Goal: Find specific fact: Find specific fact

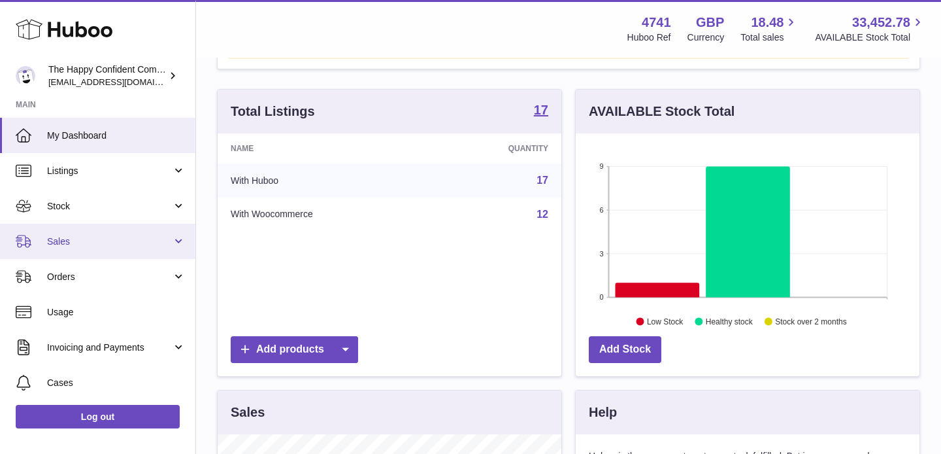
scroll to position [110, 0]
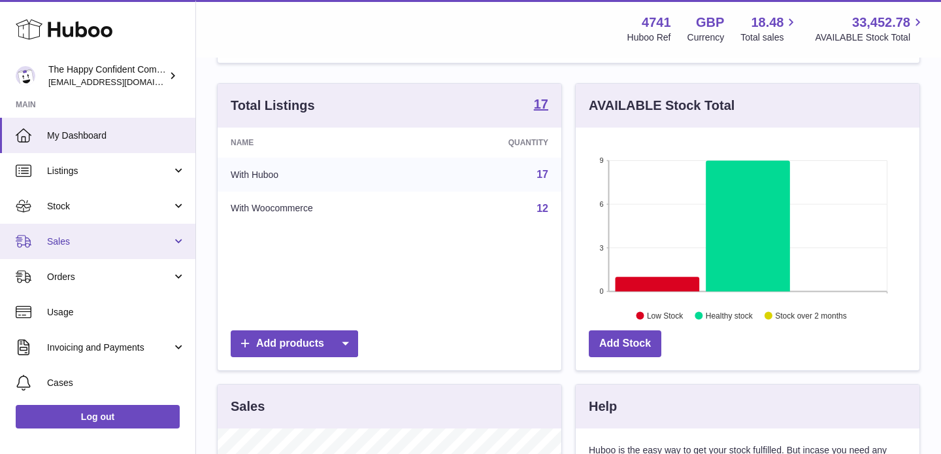
click at [61, 238] on span "Sales" at bounding box center [109, 241] width 125 height 12
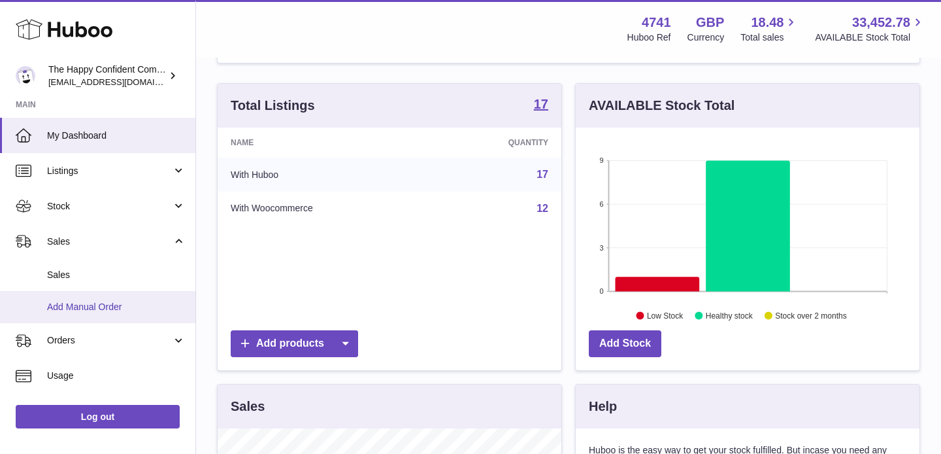
click at [73, 299] on link "Add Manual Order" at bounding box center [97, 307] width 195 height 32
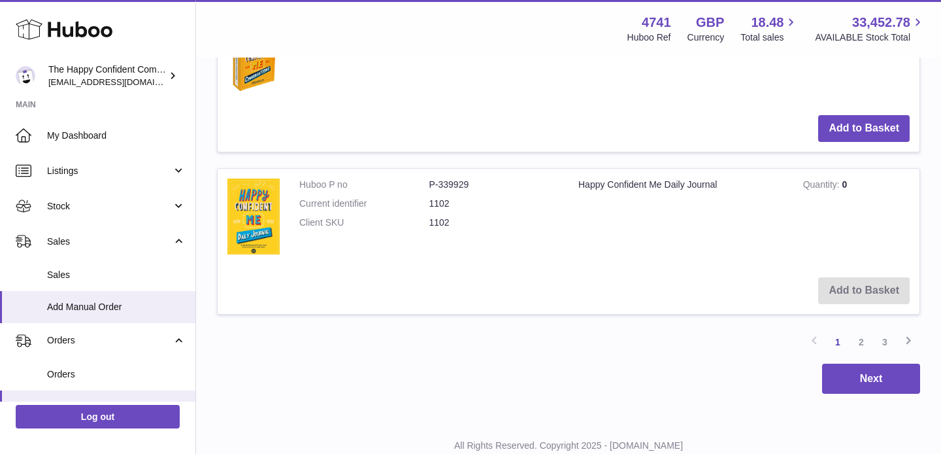
scroll to position [1576, 0]
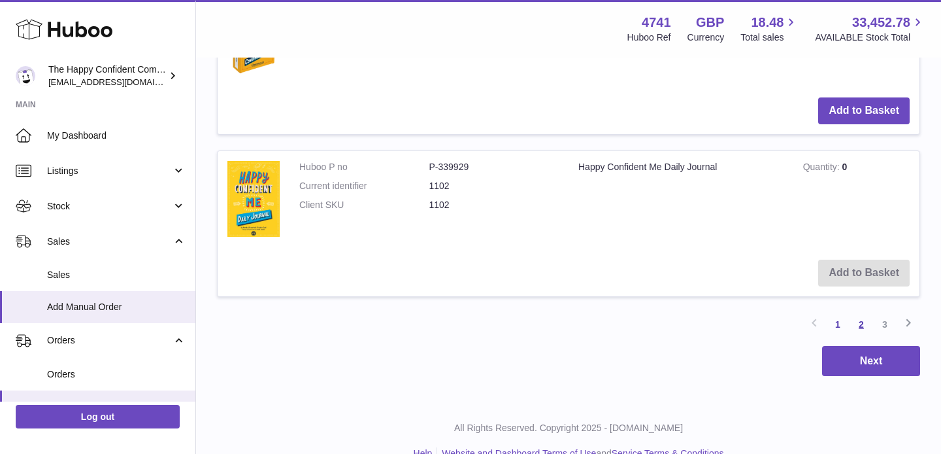
click at [864, 321] on link "2" at bounding box center [862, 324] width 24 height 24
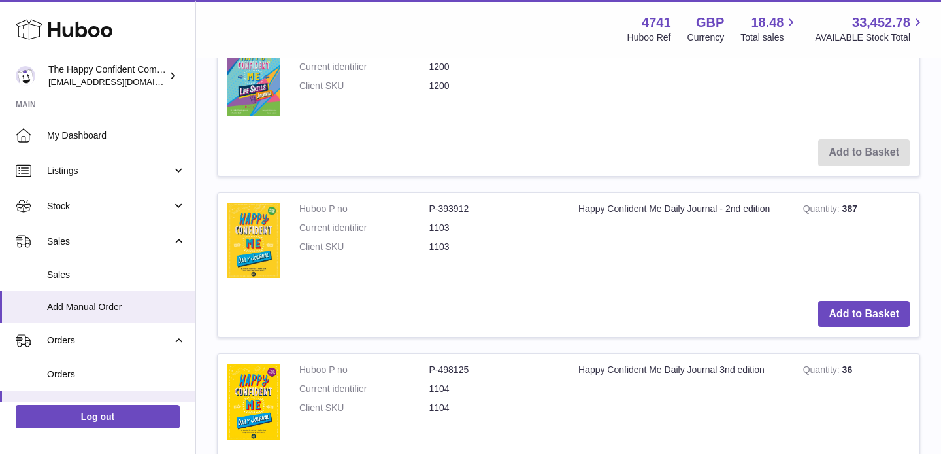
scroll to position [381, 0]
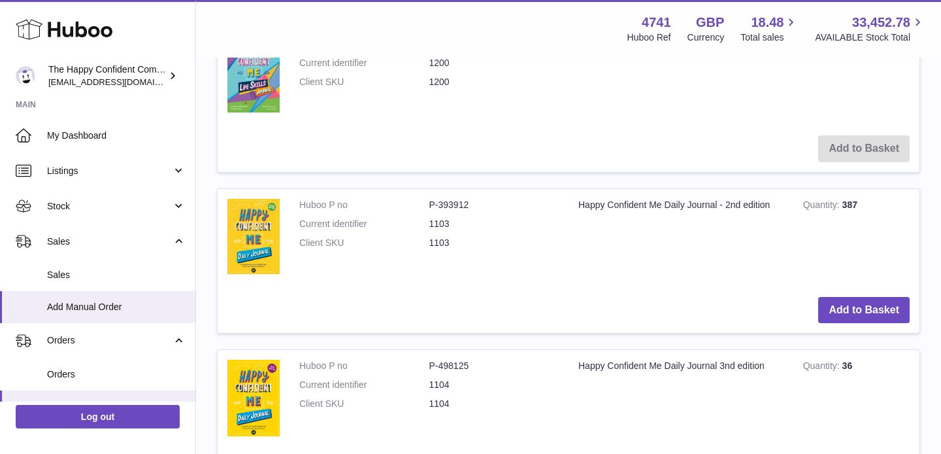
drag, startPoint x: 479, startPoint y: 201, endPoint x: 473, endPoint y: 212, distance: 12.6
click at [478, 203] on dd "P-393912" at bounding box center [494, 205] width 130 height 12
drag, startPoint x: 474, startPoint y: 207, endPoint x: 415, endPoint y: 203, distance: 58.9
click at [428, 206] on dl "Huboo P no P-393912 Current identifier 1103 Client SKU 1103" at bounding box center [428, 227] width 259 height 57
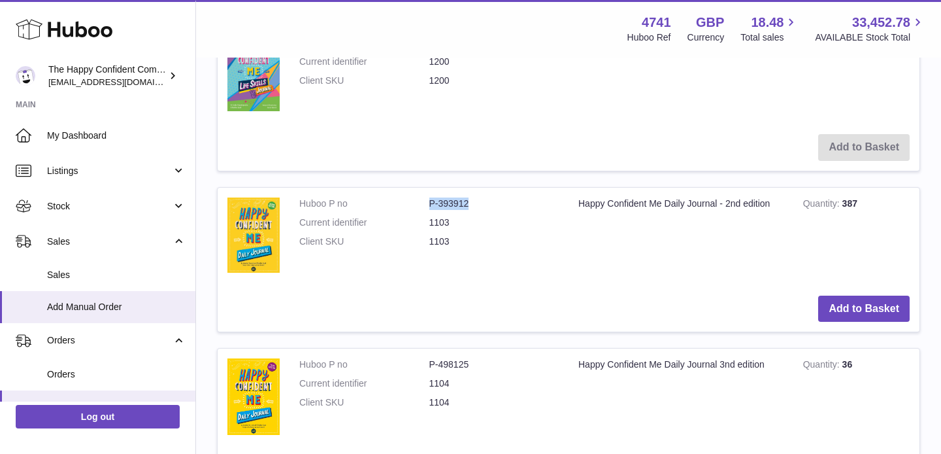
scroll to position [383, 0]
copy dl "P-393912"
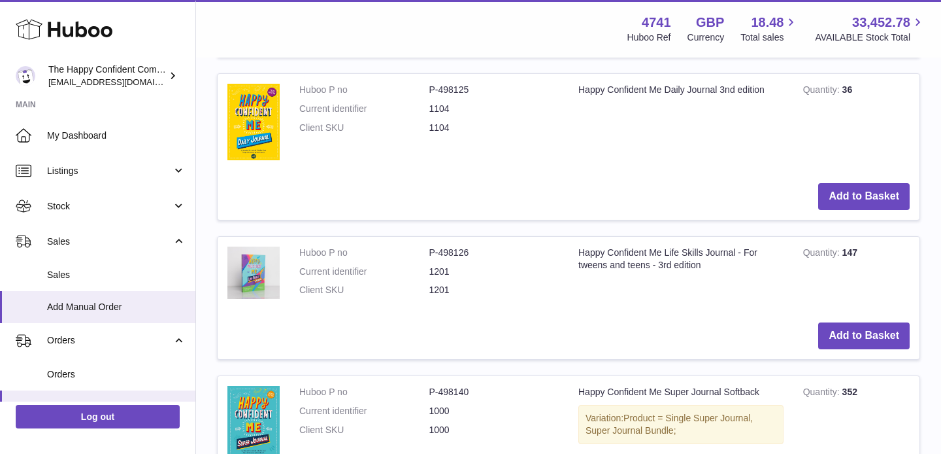
scroll to position [657, 0]
click at [442, 254] on dd "P-498126" at bounding box center [494, 252] width 130 height 12
drag, startPoint x: 478, startPoint y: 250, endPoint x: 430, endPoint y: 253, distance: 47.8
click at [430, 253] on dd "P-498126" at bounding box center [494, 252] width 130 height 12
copy dd "P-498126"
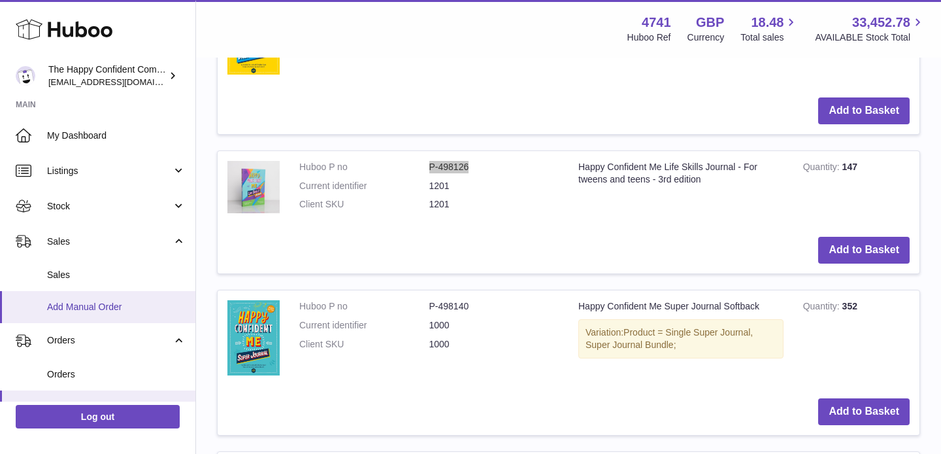
scroll to position [751, 0]
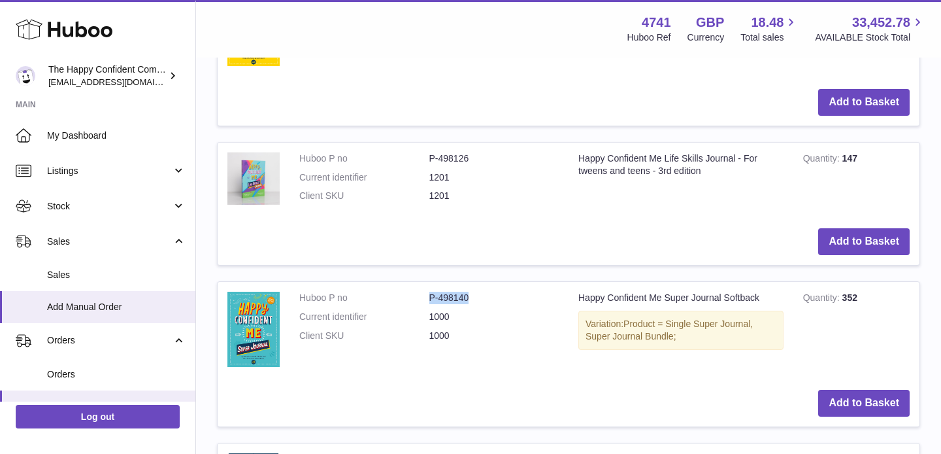
drag, startPoint x: 478, startPoint y: 297, endPoint x: 428, endPoint y: 298, distance: 50.3
click at [428, 298] on dl "Huboo P no P-498140 Current identifier 1000 Client SKU 1000" at bounding box center [428, 319] width 259 height 57
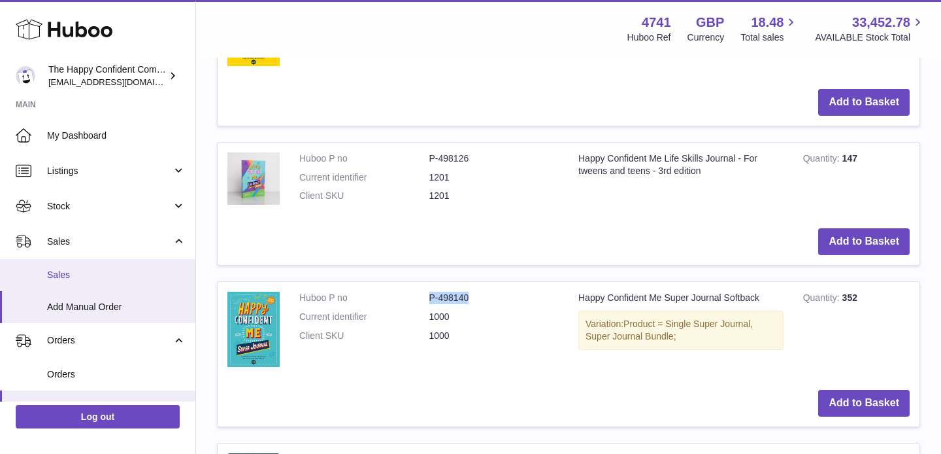
copy dl "P-498140"
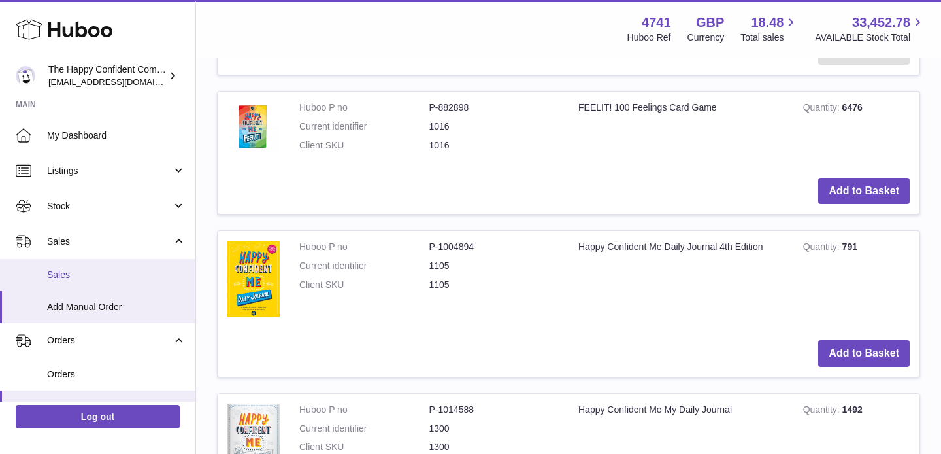
scroll to position [1382, 0]
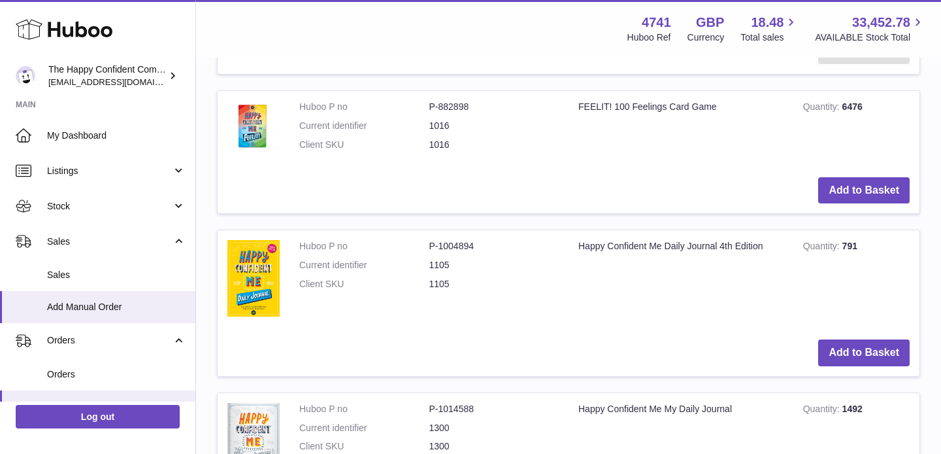
click at [480, 244] on dd "P-1004894" at bounding box center [494, 246] width 130 height 12
drag, startPoint x: 478, startPoint y: 246, endPoint x: 429, endPoint y: 248, distance: 49.1
click at [429, 248] on dd "P-1004894" at bounding box center [494, 246] width 130 height 12
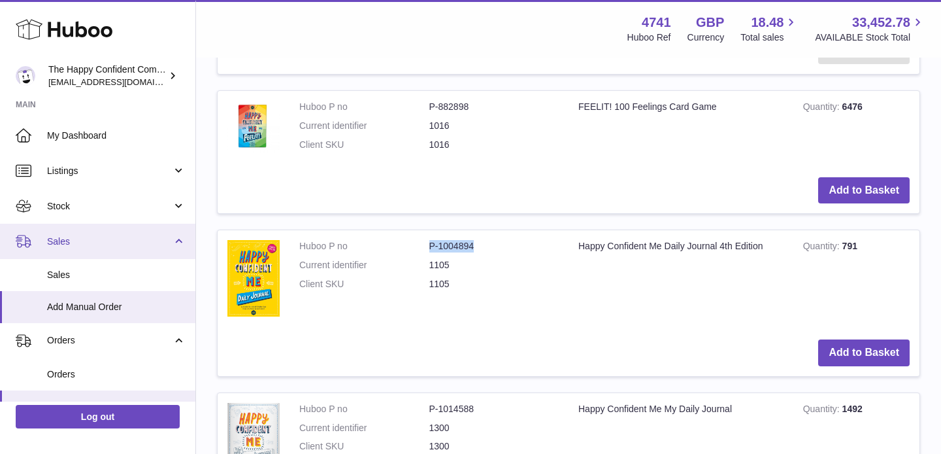
copy dd "P-1004894"
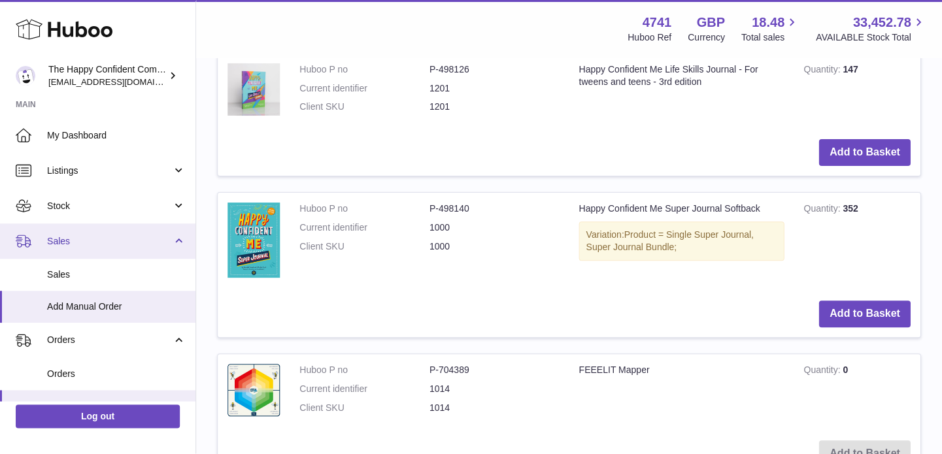
scroll to position [845, 0]
